Goal: Ask a question

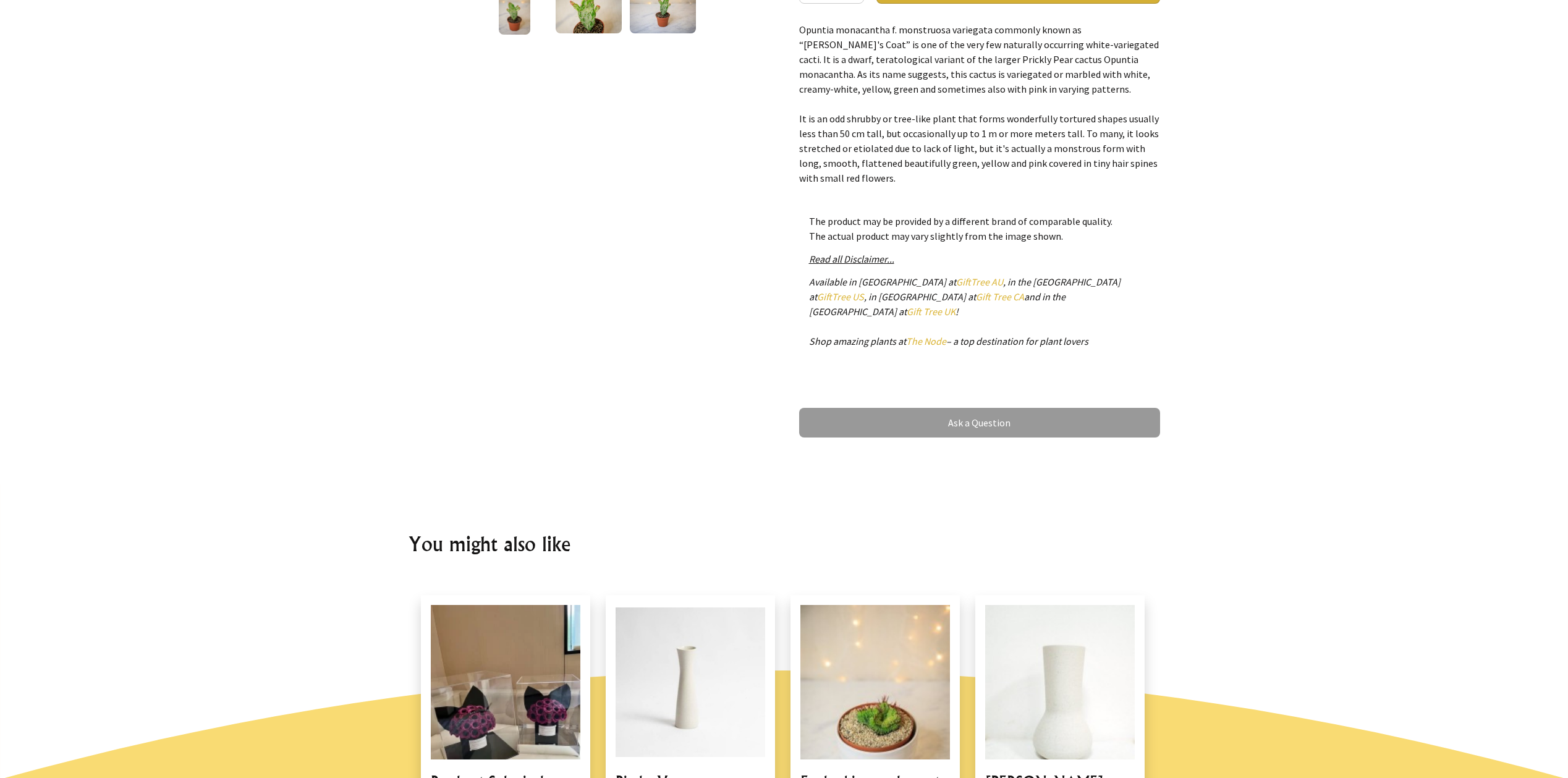
scroll to position [459, 0]
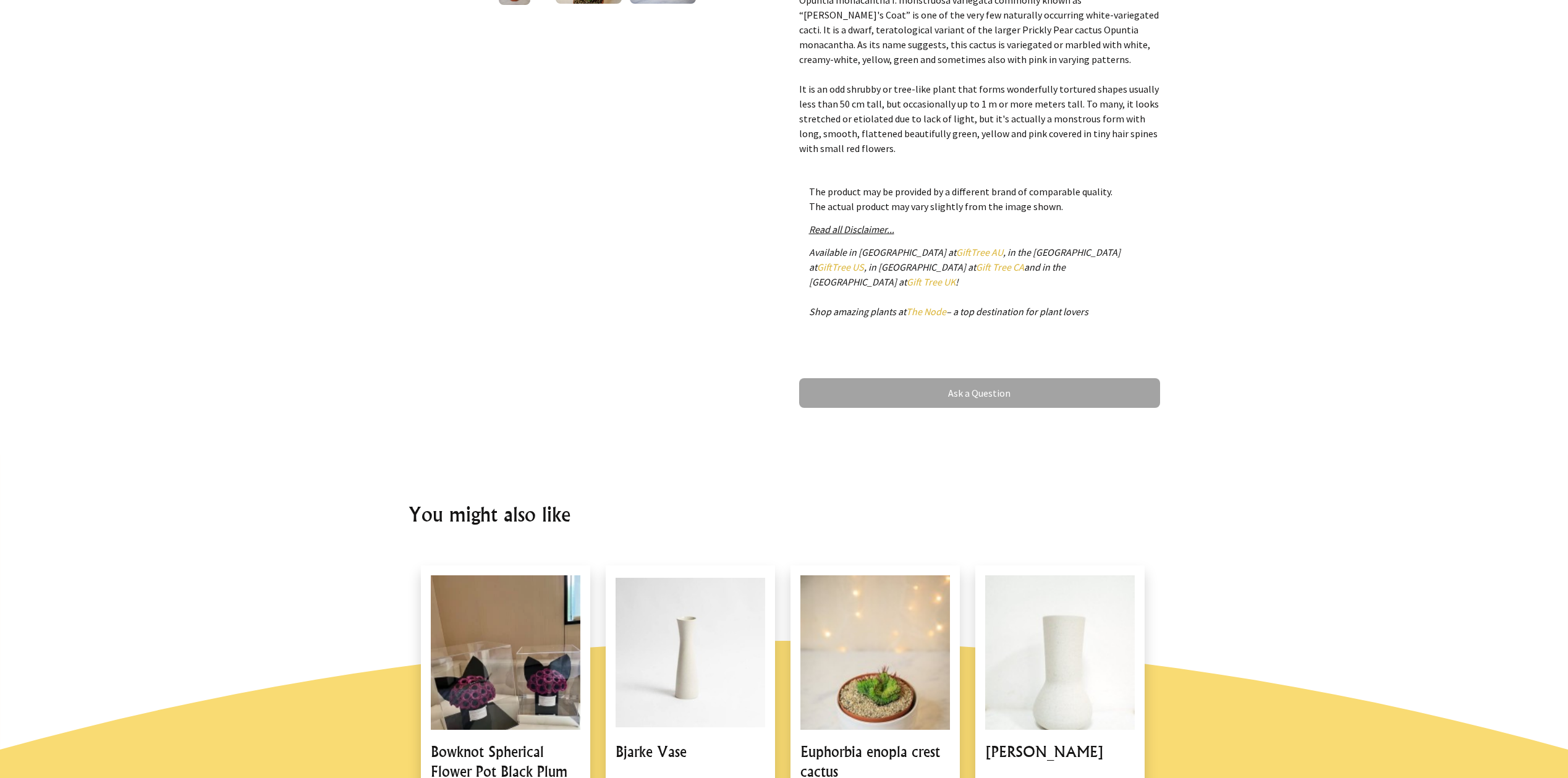
click at [954, 388] on link "Ask a Question" at bounding box center [980, 392] width 361 height 29
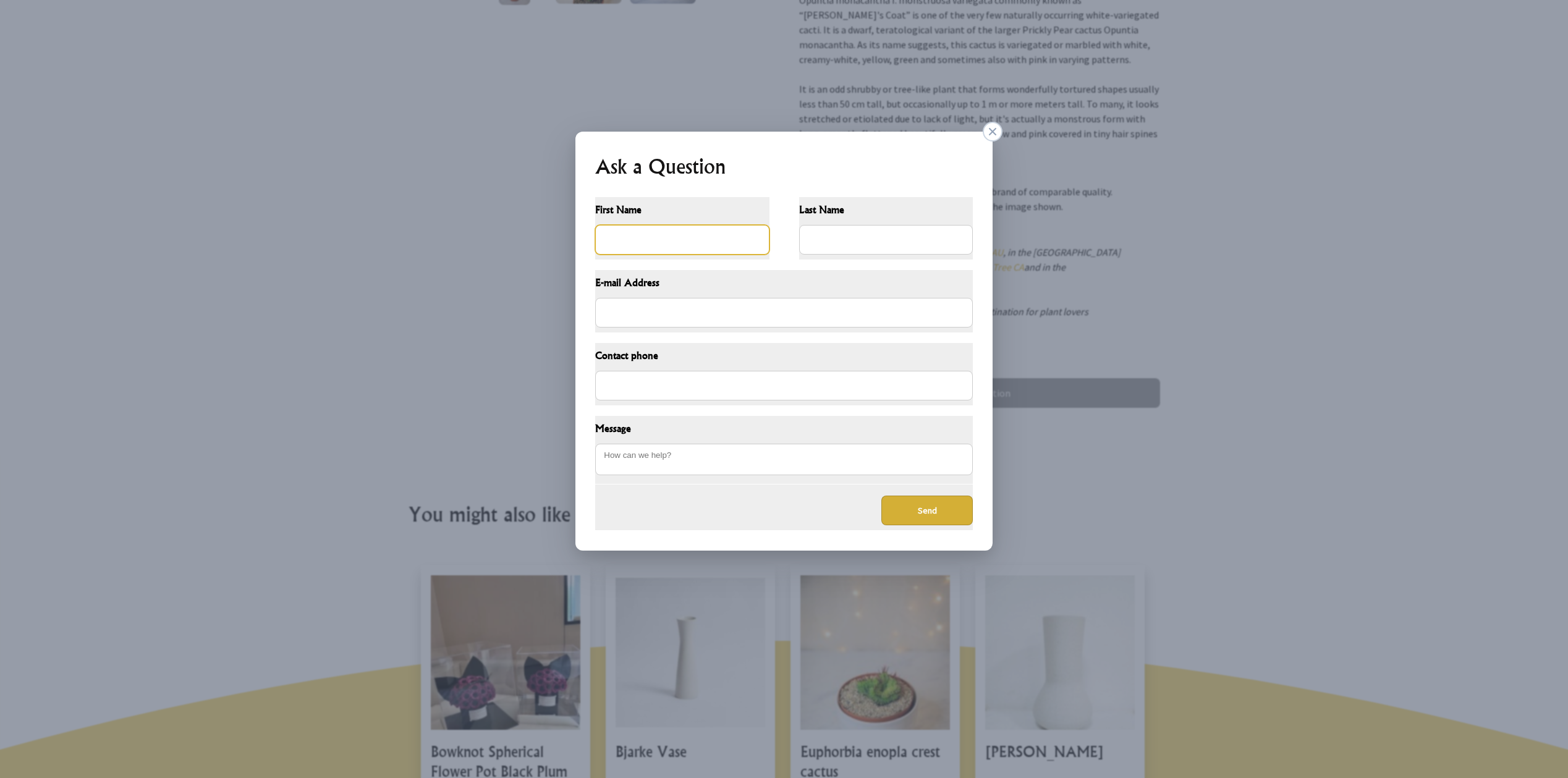
click at [666, 240] on input "First Name" at bounding box center [682, 240] width 174 height 29
type input "DGTLFix"
type input "[DOMAIN_NAME][EMAIL_ADDRESS][DOMAIN_NAME]"
type input "09175044331"
click at [774, 486] on div "Message" at bounding box center [784, 450] width 397 height 88
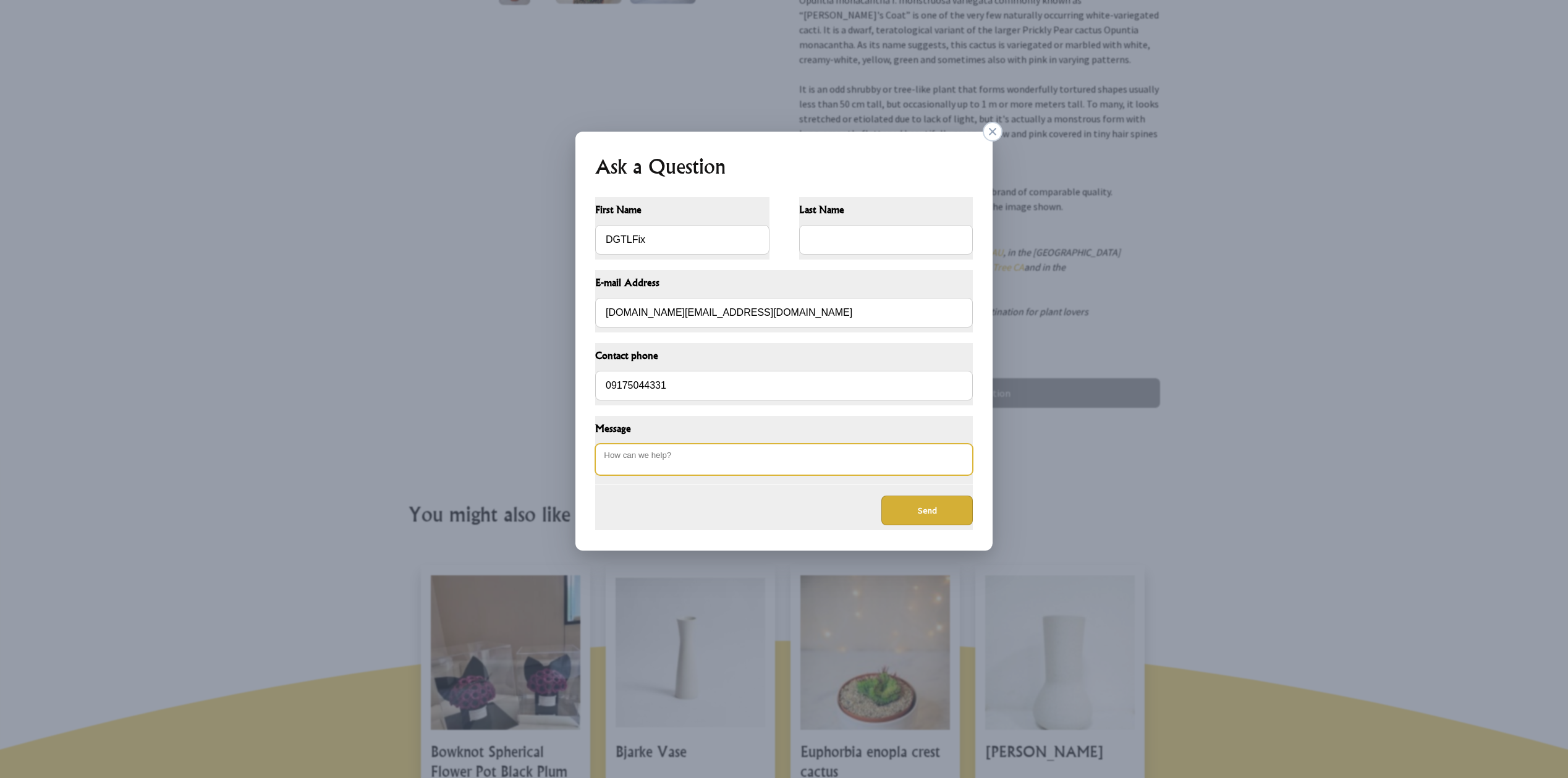
click at [839, 465] on textarea "Message" at bounding box center [784, 459] width 378 height 32
type textarea "12121"
click at [920, 518] on button "Send" at bounding box center [927, 510] width 91 height 29
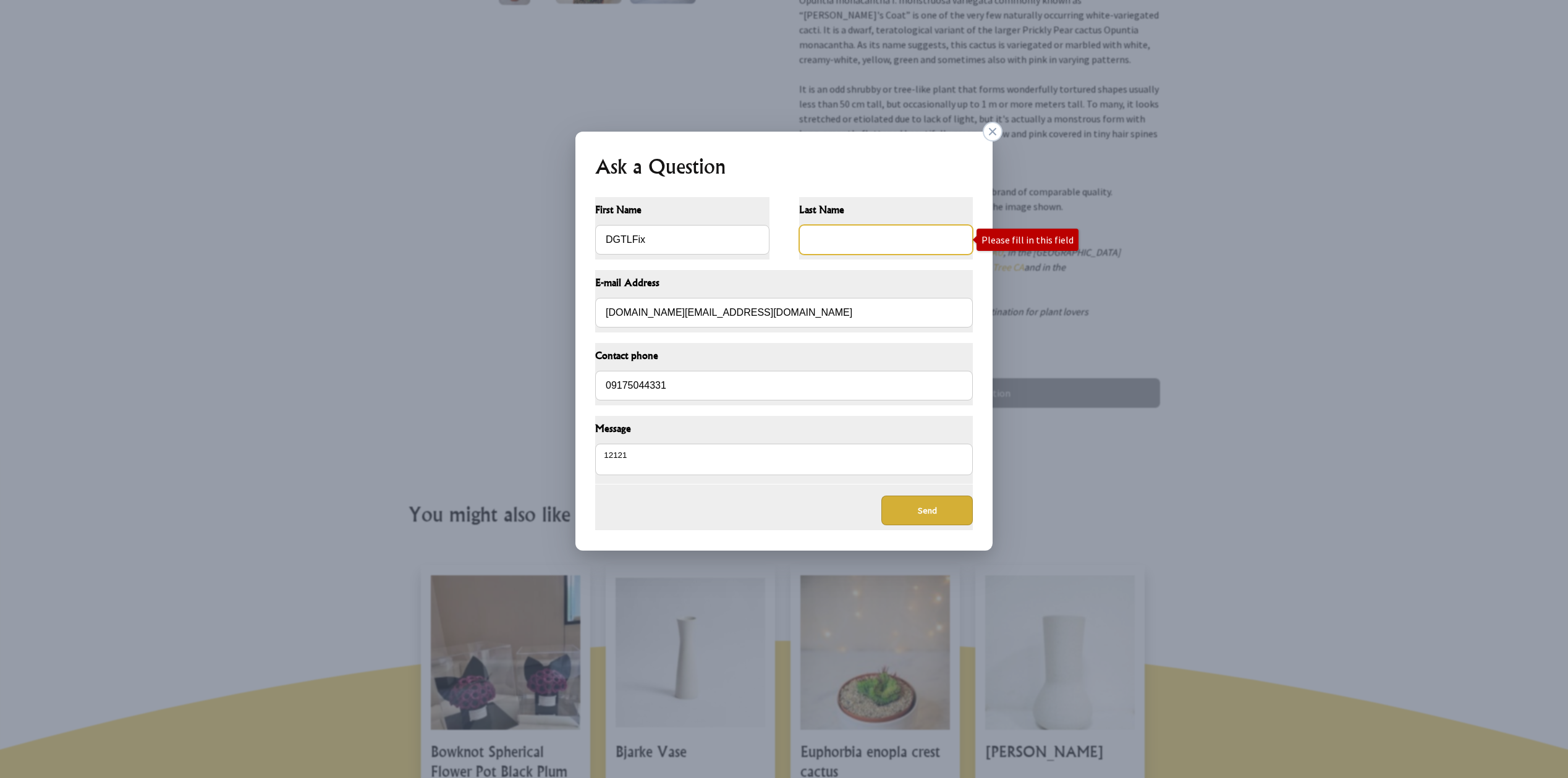
click at [837, 242] on input "Last Name" at bounding box center [886, 240] width 174 height 29
type input "Fix"
click at [805, 501] on div "Send" at bounding box center [784, 507] width 378 height 46
click at [914, 515] on button "Send" at bounding box center [927, 510] width 91 height 29
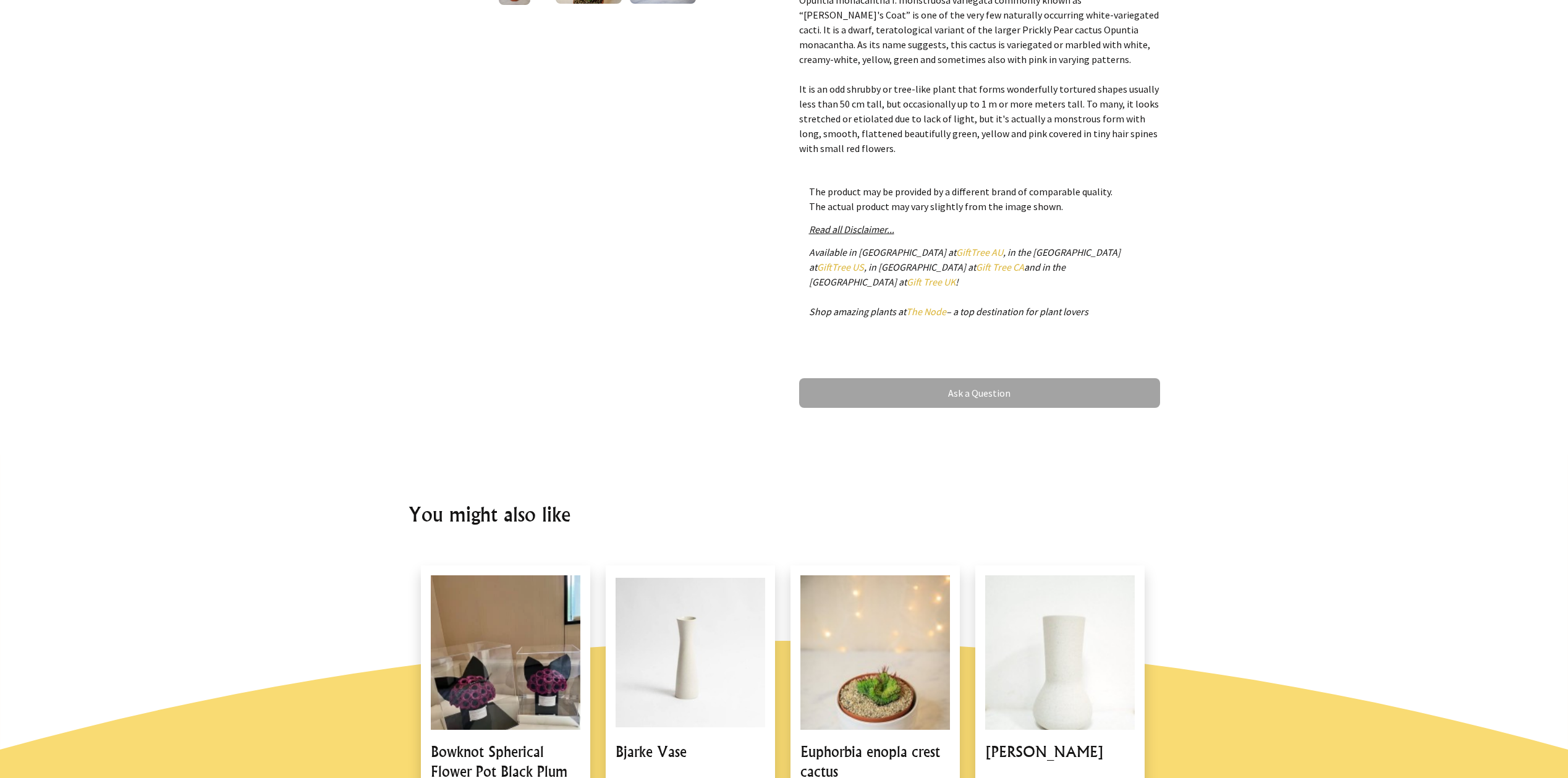
click at [1058, 388] on link "Ask a Question" at bounding box center [980, 392] width 361 height 29
click at [1013, 385] on link "Ask a Question" at bounding box center [980, 392] width 361 height 29
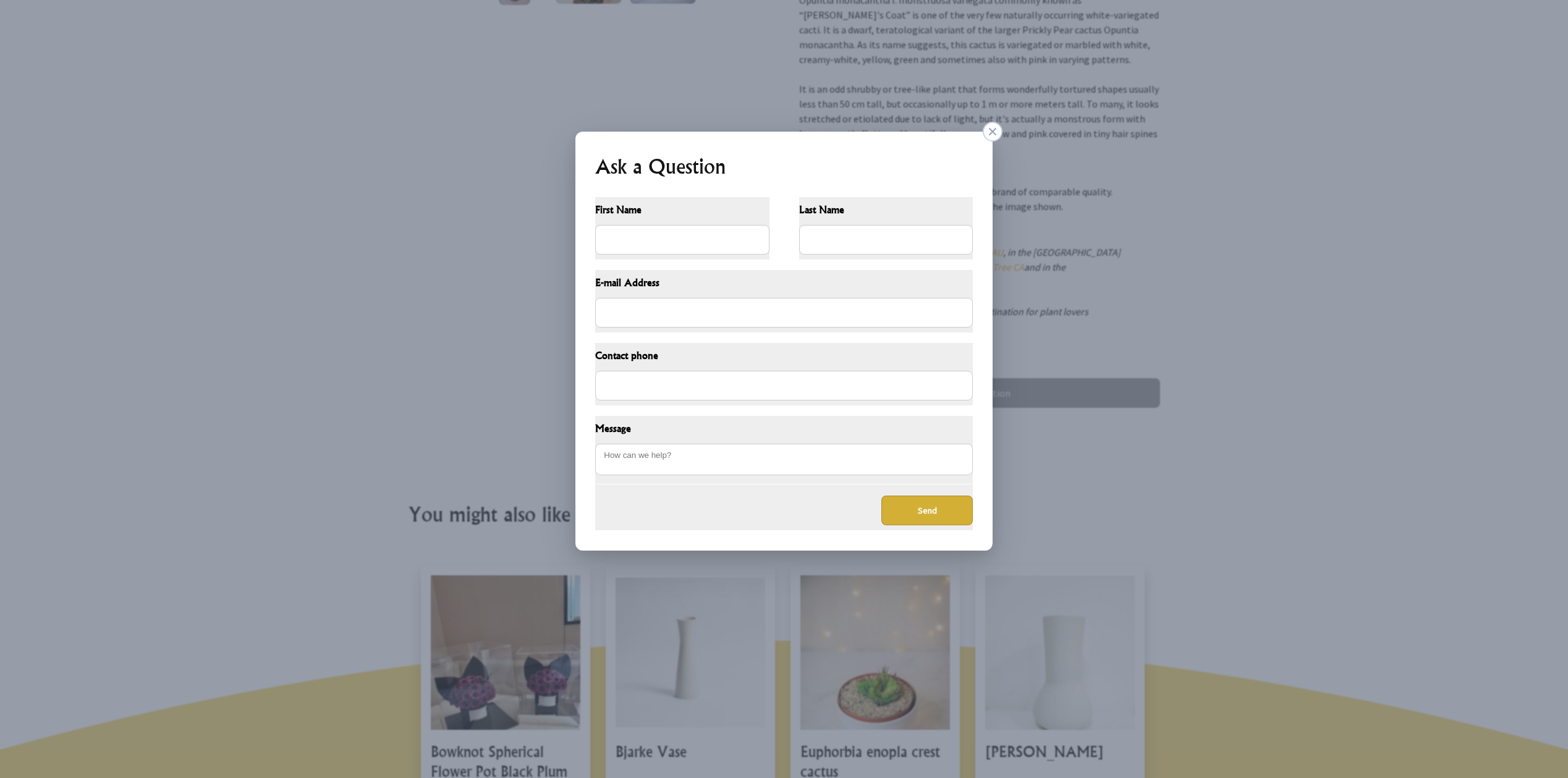
click at [988, 136] on dialogboxclose at bounding box center [993, 132] width 20 height 20
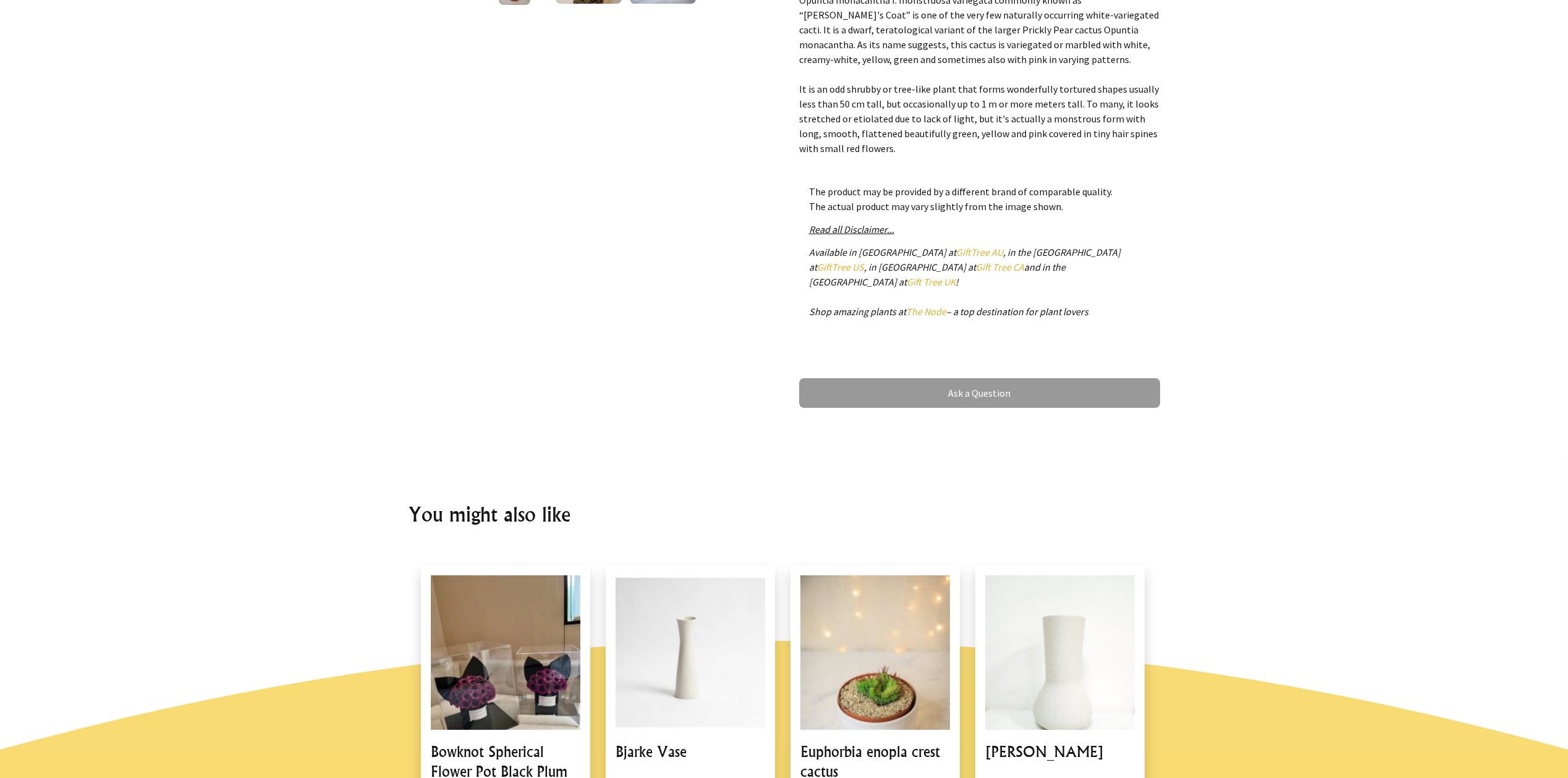
scroll to position [459, 0]
click at [691, 273] on div "1 /3" at bounding box center [589, 58] width 381 height 733
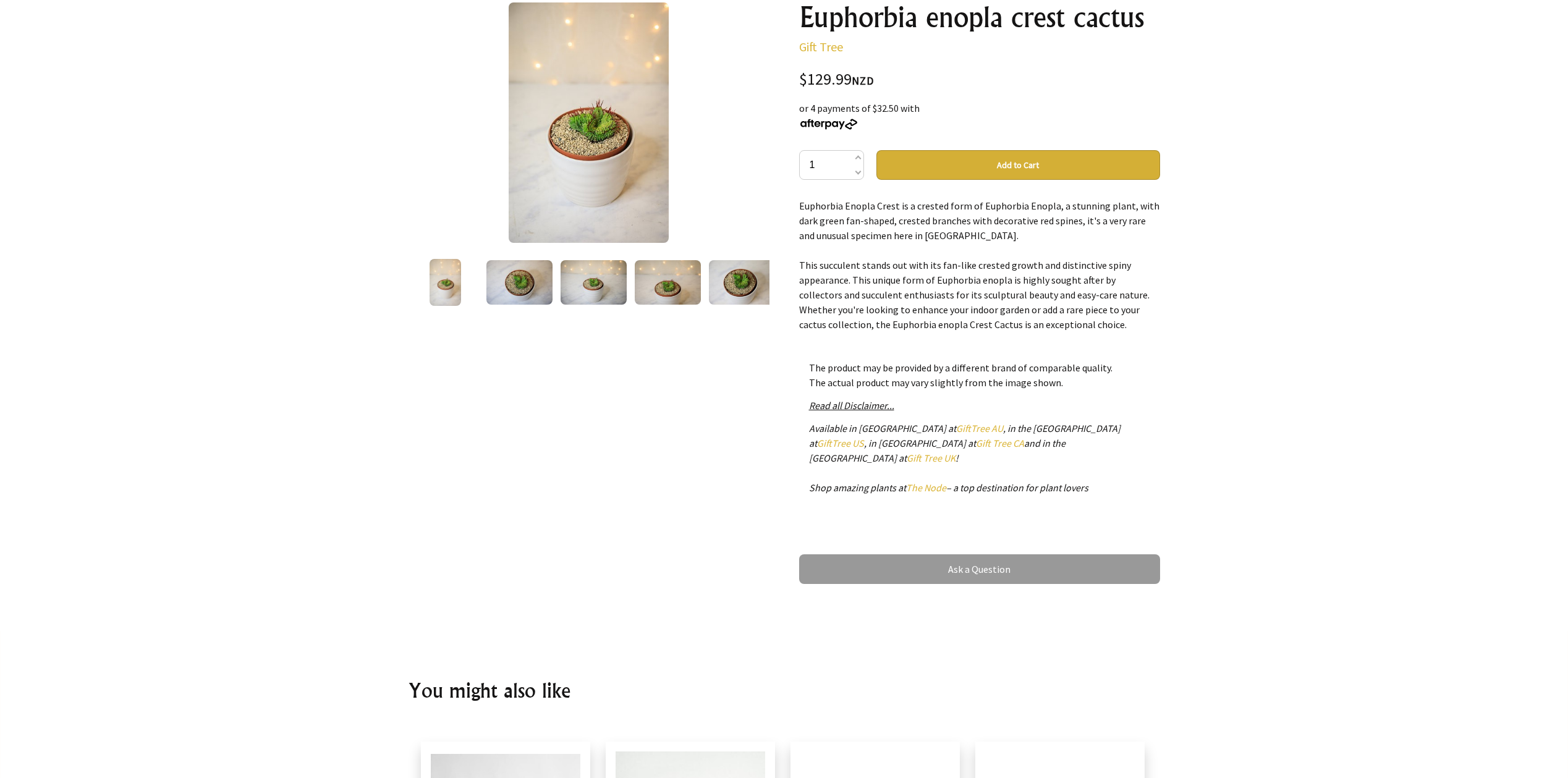
scroll to position [176, 0]
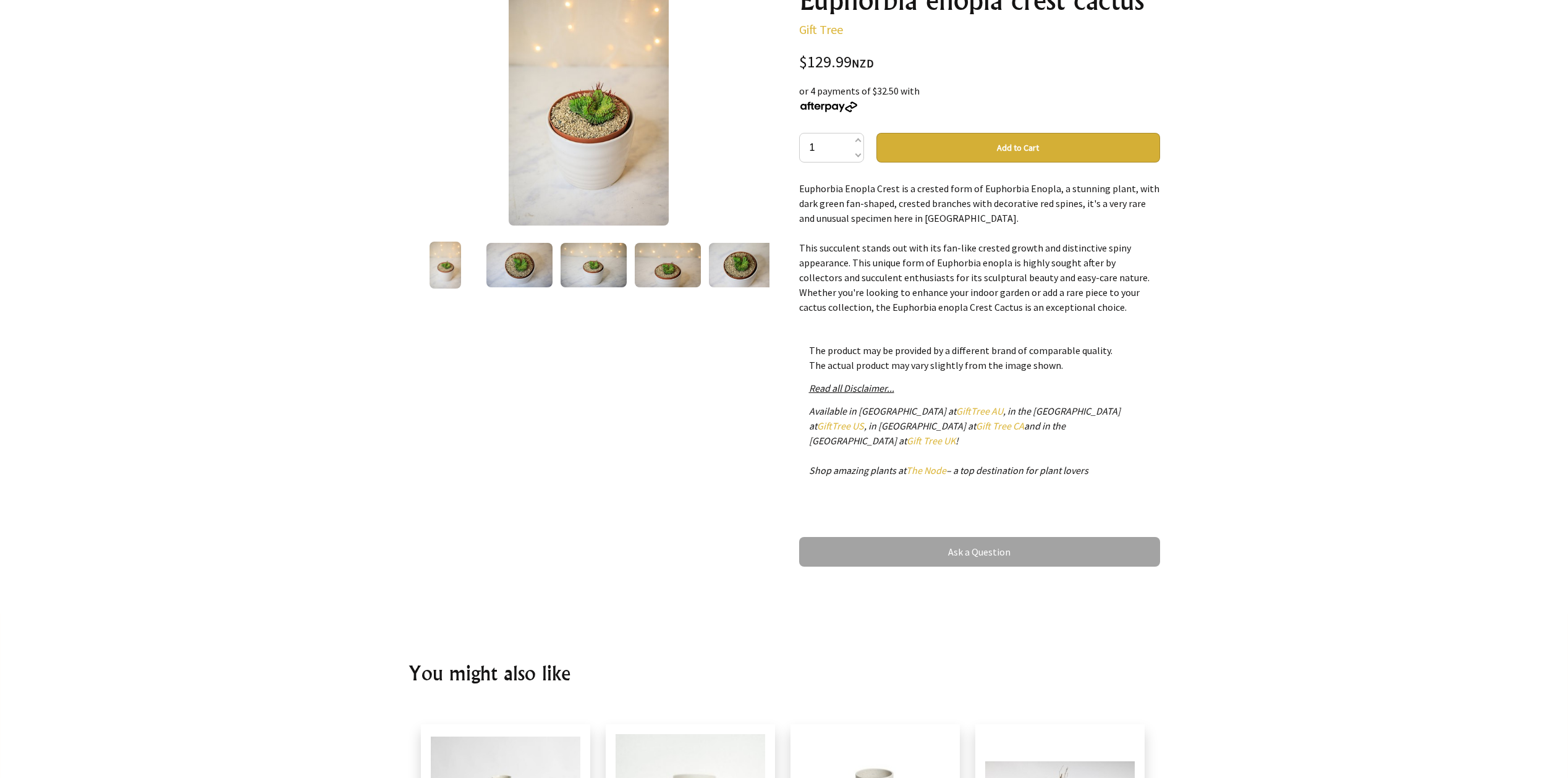
click at [973, 541] on link "Ask a Question" at bounding box center [980, 552] width 361 height 29
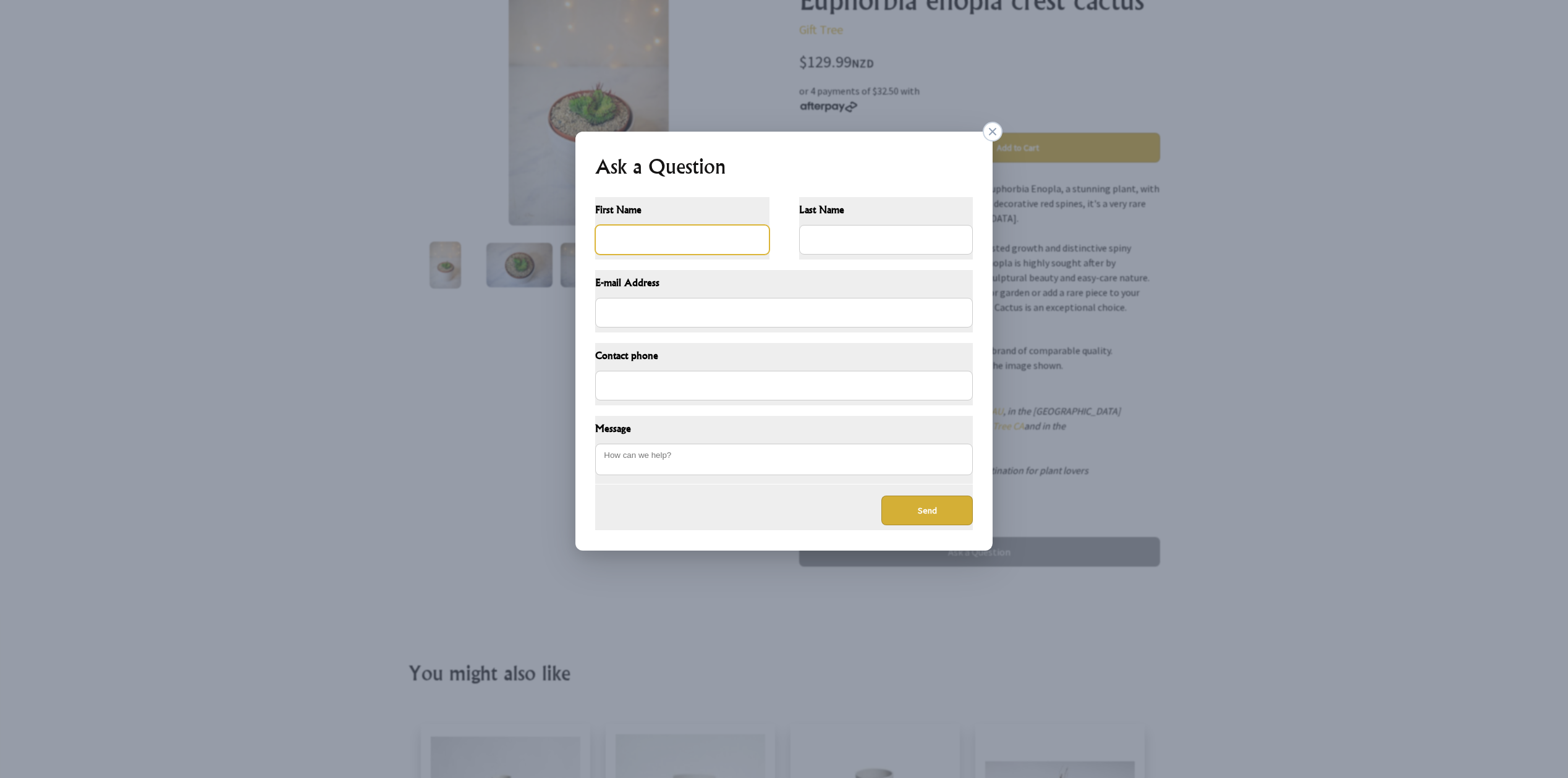
click at [720, 242] on input "First Name" at bounding box center [682, 240] width 174 height 29
type input "DGTLFix"
type input "dgtlfix.ph@gmail.com"
type input "09175044331"
click at [816, 243] on input "Last Name" at bounding box center [886, 240] width 174 height 29
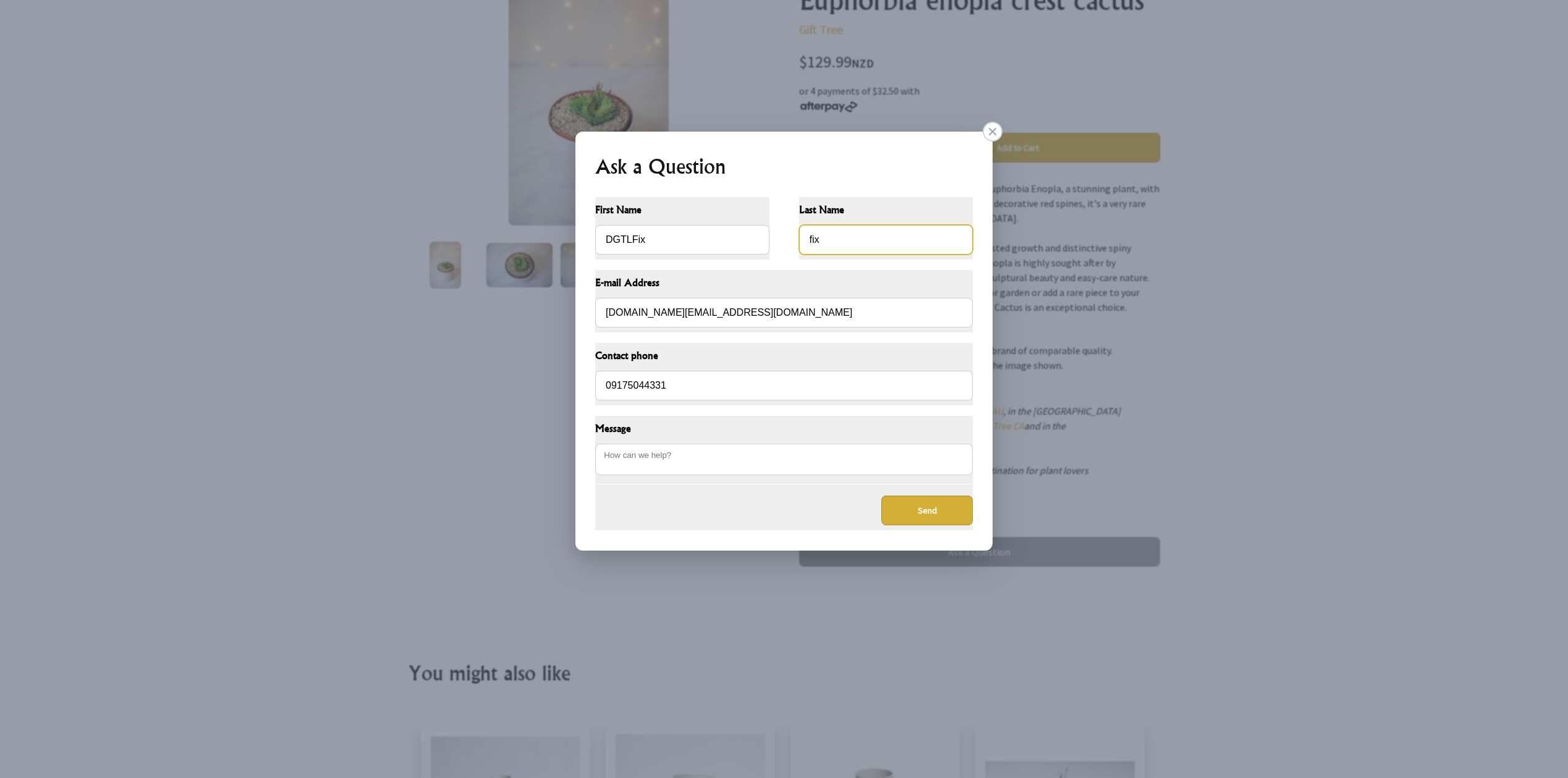
type input "fix"
click at [825, 519] on div "Send" at bounding box center [784, 507] width 378 height 46
click at [905, 507] on button "Send" at bounding box center [927, 510] width 91 height 29
type textarea "qweqwe"
click at [918, 516] on button "Send" at bounding box center [927, 510] width 91 height 29
